Goal: Information Seeking & Learning: Learn about a topic

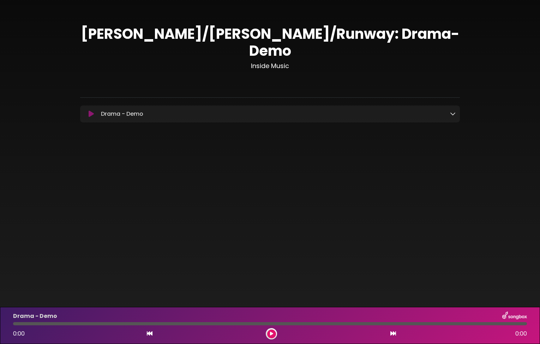
click at [452, 111] on icon at bounding box center [453, 114] width 6 height 6
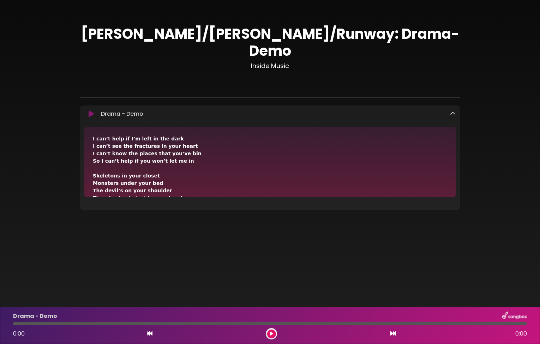
click at [454, 111] on icon at bounding box center [453, 114] width 6 height 6
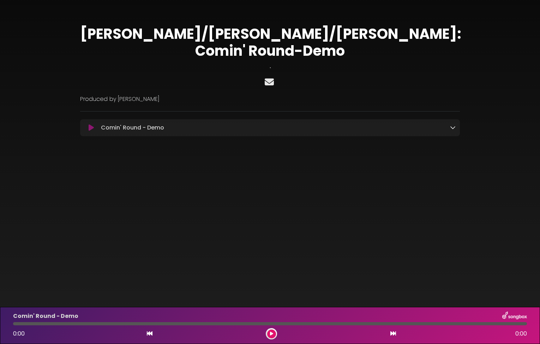
click at [269, 77] on icon at bounding box center [269, 81] width 12 height 9
click at [453, 125] on icon at bounding box center [453, 128] width 6 height 6
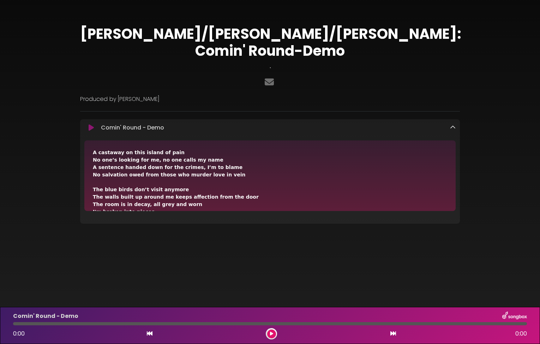
click at [93, 149] on div "A castaway on this island of pain No one’s looking for me, no one calls my name…" at bounding box center [270, 293] width 354 height 289
click at [454, 125] on icon at bounding box center [453, 128] width 6 height 6
